Goal: Find specific page/section: Find specific page/section

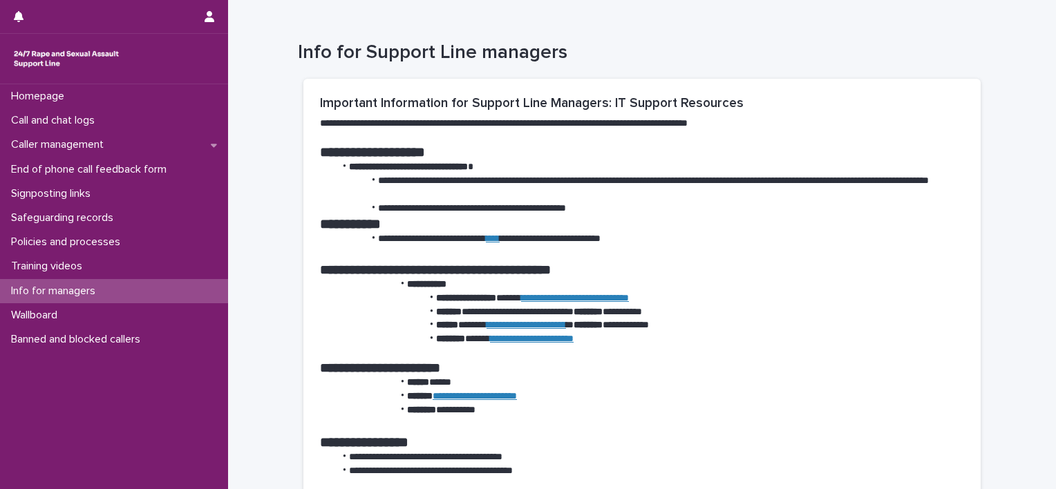
scroll to position [1175, 0]
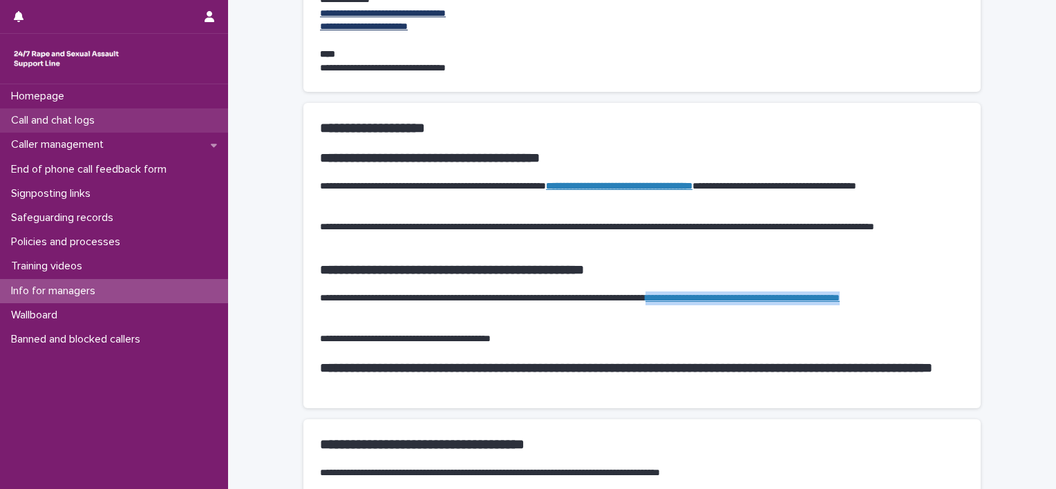
click at [75, 122] on p "Call and chat logs" at bounding box center [56, 120] width 100 height 13
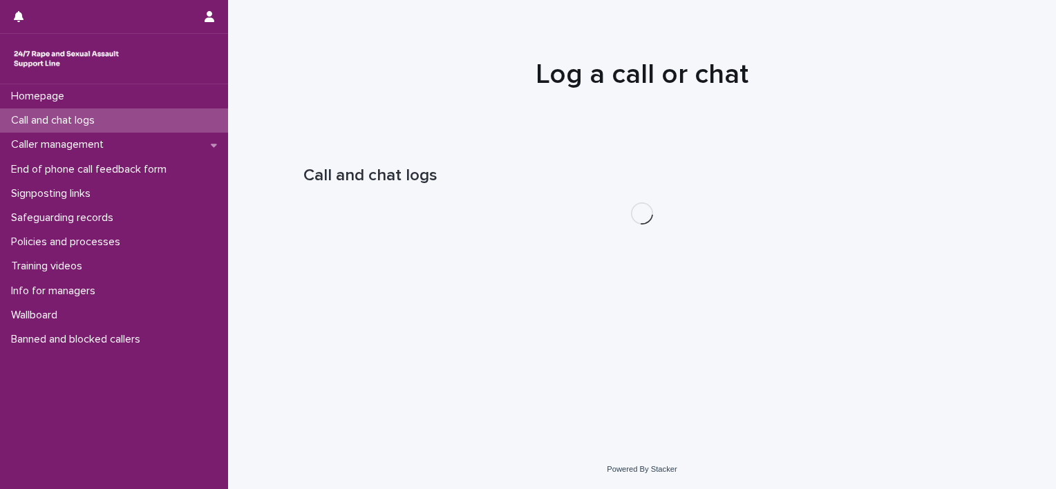
click at [68, 148] on p "Caller management" at bounding box center [60, 144] width 109 height 13
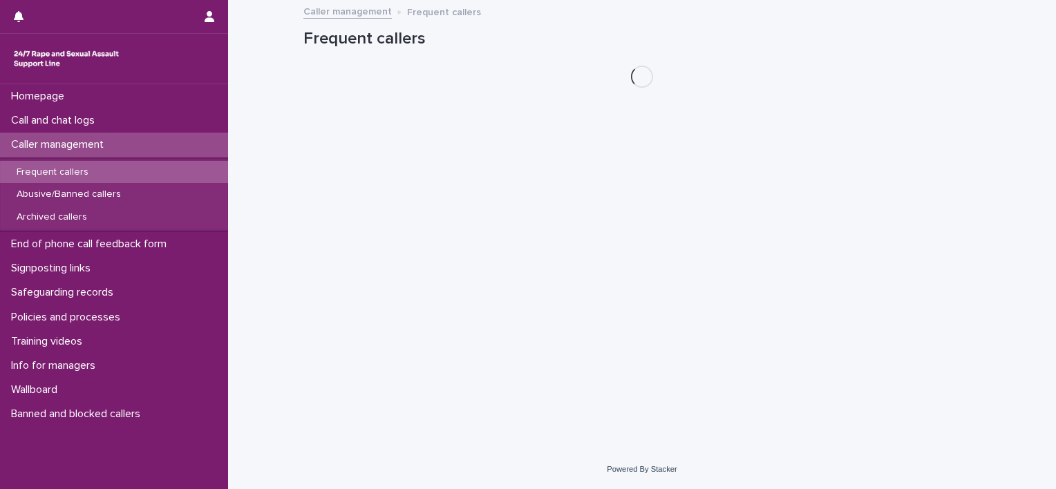
click at [60, 178] on div "Frequent callers" at bounding box center [114, 172] width 228 height 23
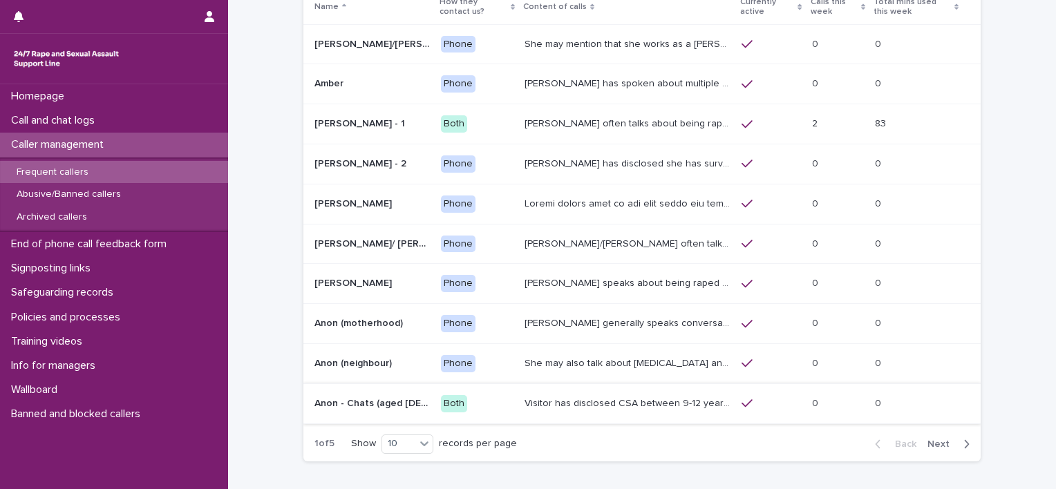
scroll to position [200, 0]
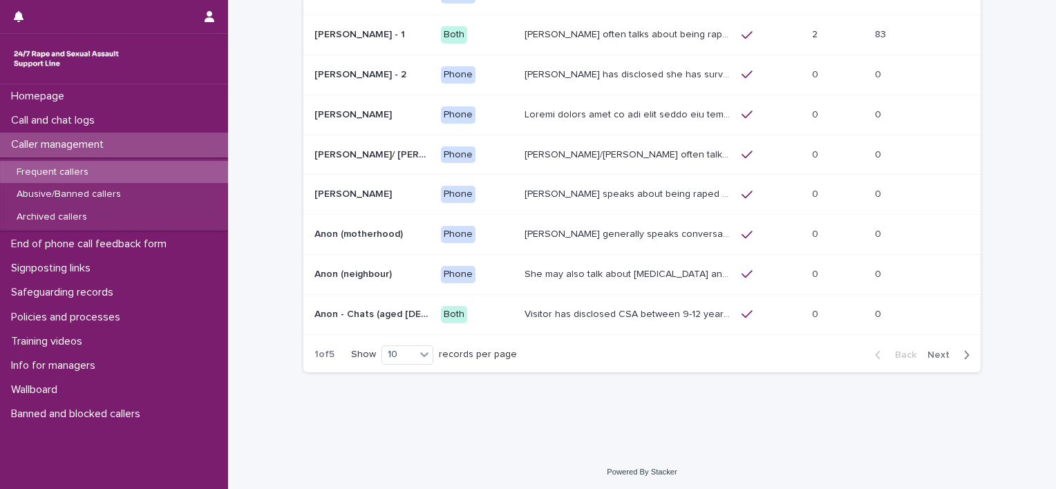
click at [958, 352] on div "button" at bounding box center [964, 355] width 12 height 12
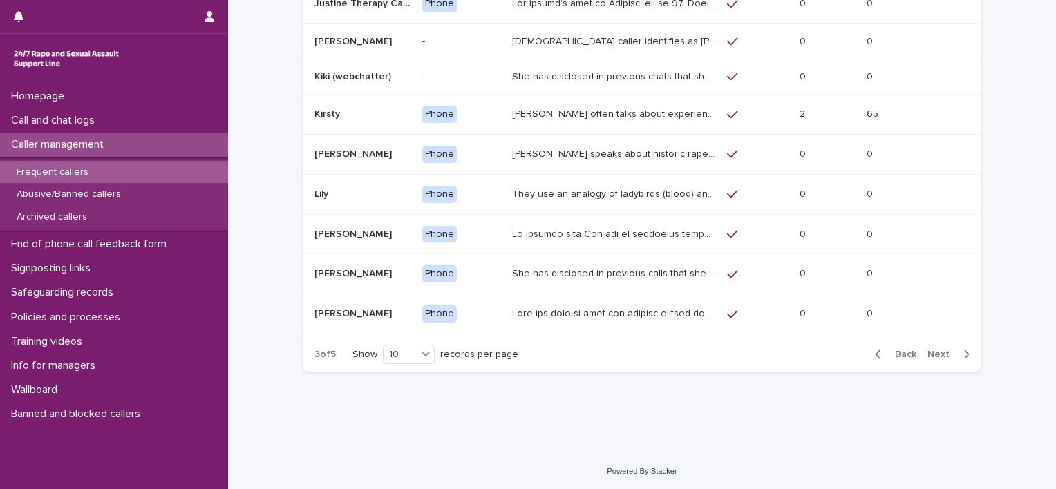
click at [593, 200] on div "They use an analogy of ladybirds (blood) and white syrup (semen). They refer to…" at bounding box center [614, 194] width 204 height 23
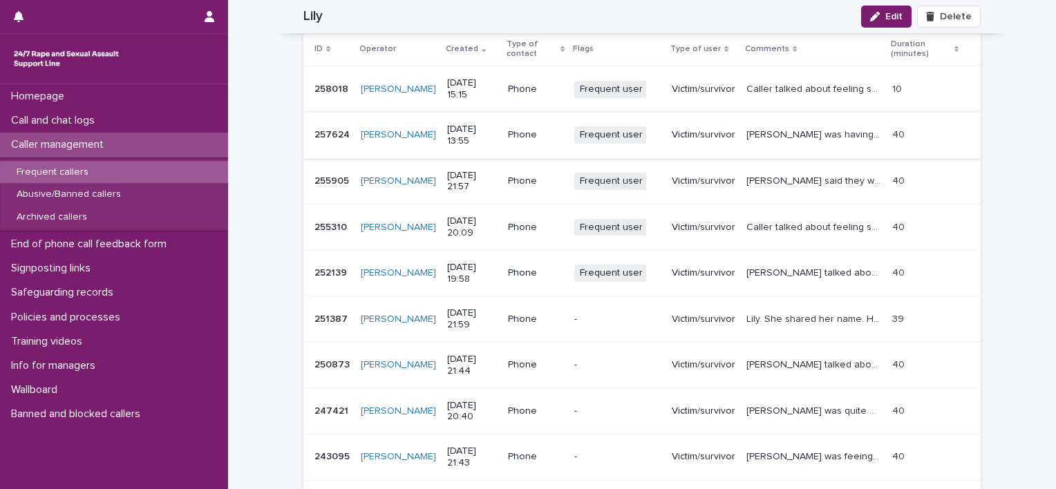
scroll to position [1617, 0]
